Goal: Find specific page/section: Find specific page/section

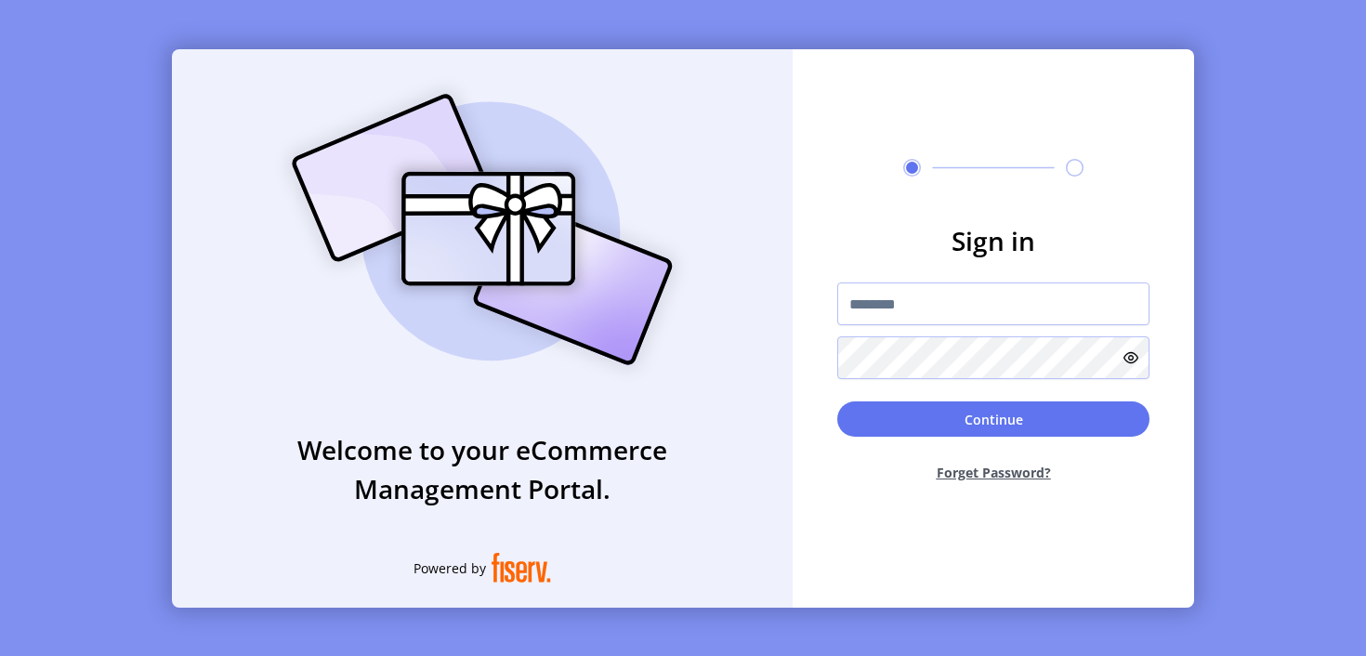
click at [993, 304] on input "text" at bounding box center [993, 303] width 312 height 43
type input "**********"
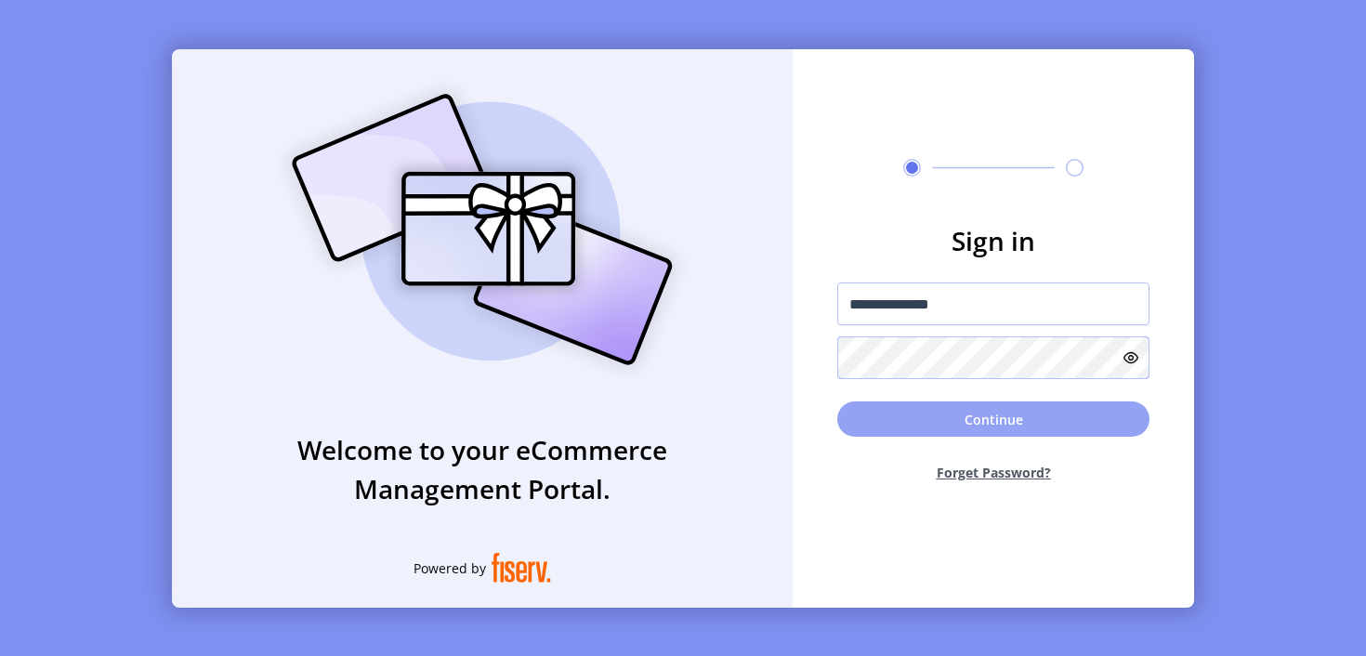
click at [993, 419] on button "Continue" at bounding box center [993, 418] width 312 height 35
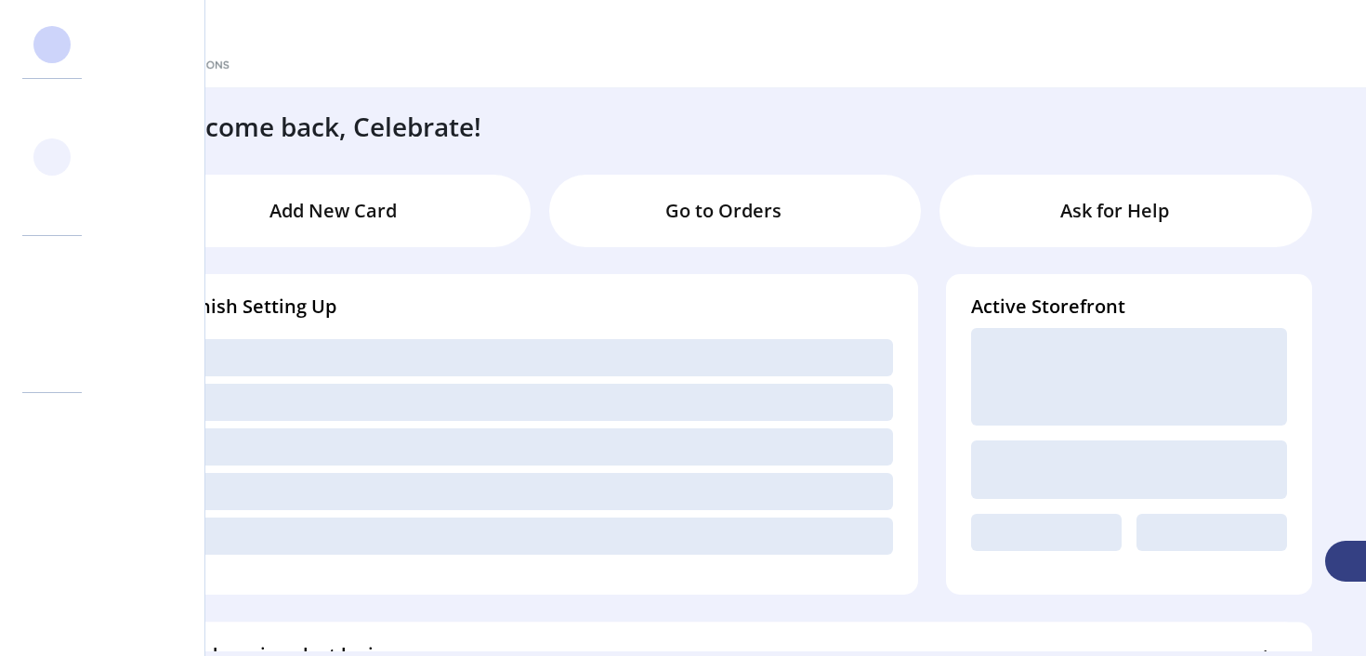
click at [52, 157] on svg-icon at bounding box center [52, 157] width 30 height 30
